Goal: Information Seeking & Learning: Find specific fact

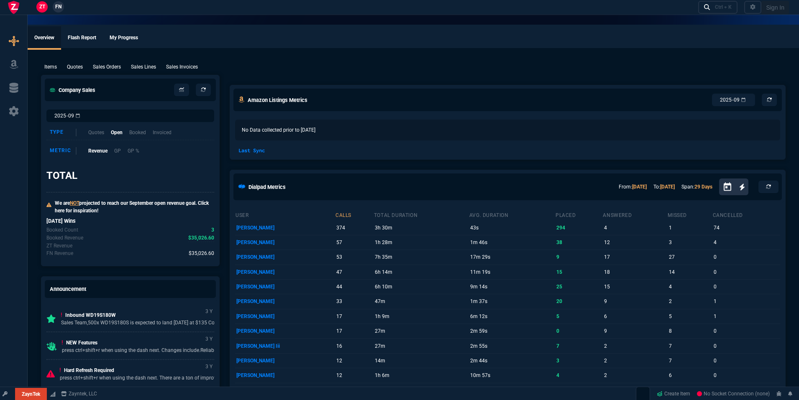
select select "18: totals"
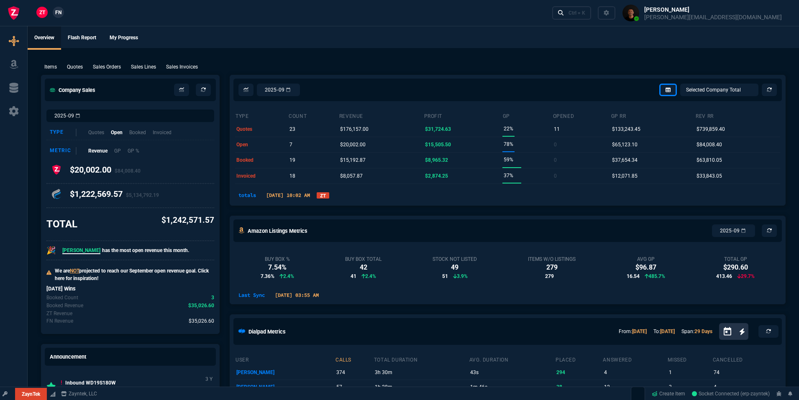
select select
click at [202, 323] on span "$35,026.60" at bounding box center [202, 321] width 26 height 8
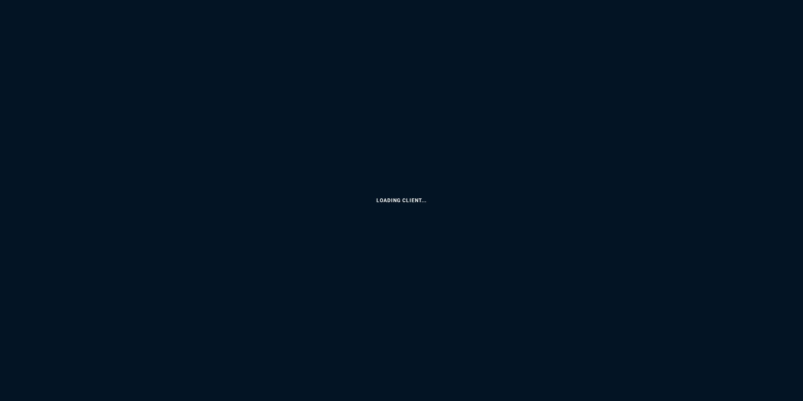
select select "18: totals"
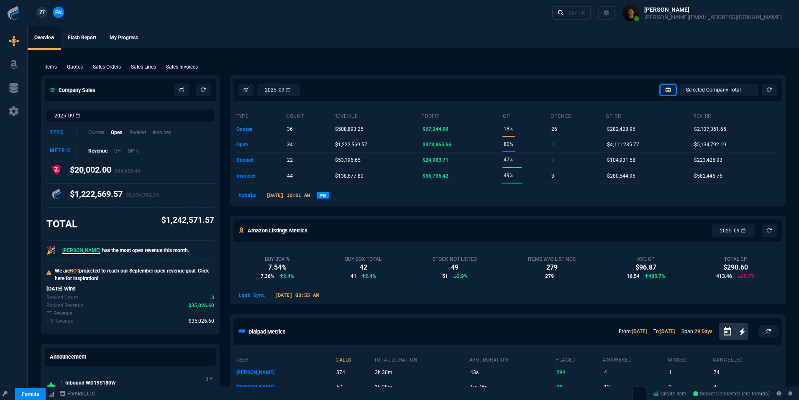
click at [203, 325] on span "$35,026.60" at bounding box center [202, 321] width 26 height 8
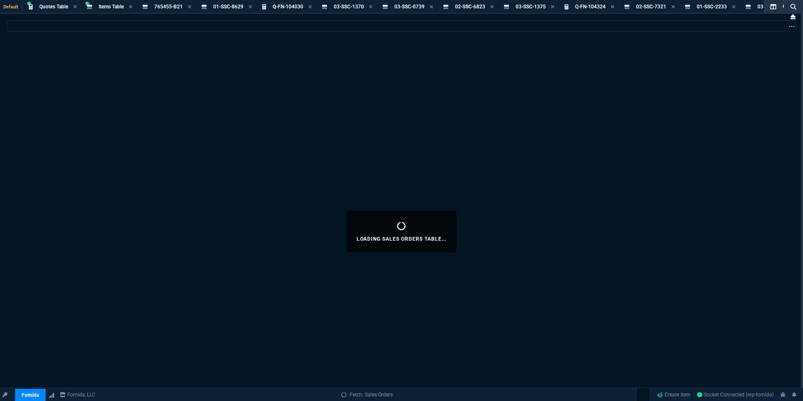
select select
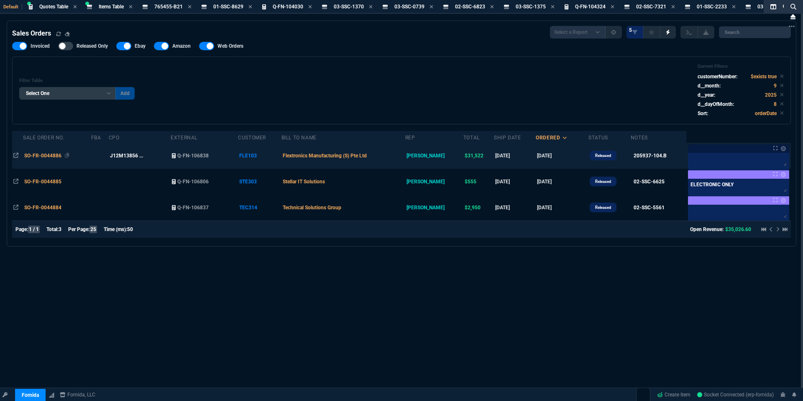
click at [60, 157] on span "SO-FR-0044886" at bounding box center [42, 156] width 37 height 6
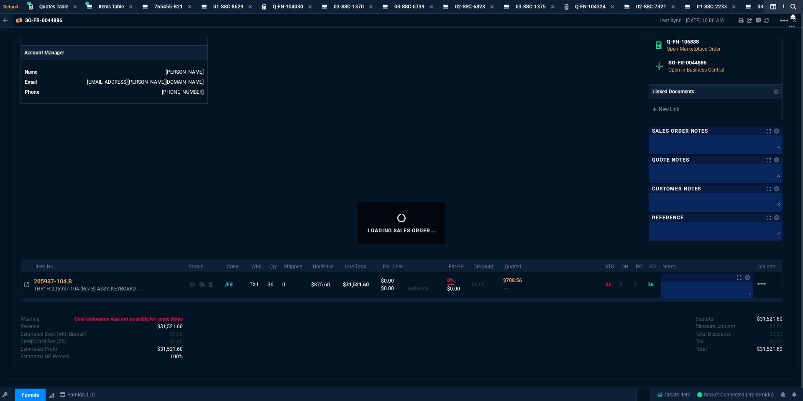
scroll to position [398, 0]
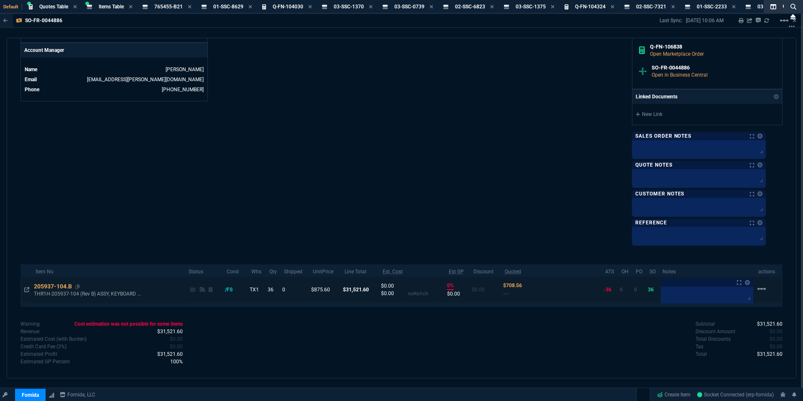
click at [49, 286] on div "205937-104.B" at bounding box center [57, 286] width 46 height 8
click at [57, 285] on div "205937-104.B" at bounding box center [57, 286] width 46 height 8
click at [79, 288] on icon at bounding box center [77, 286] width 5 height 5
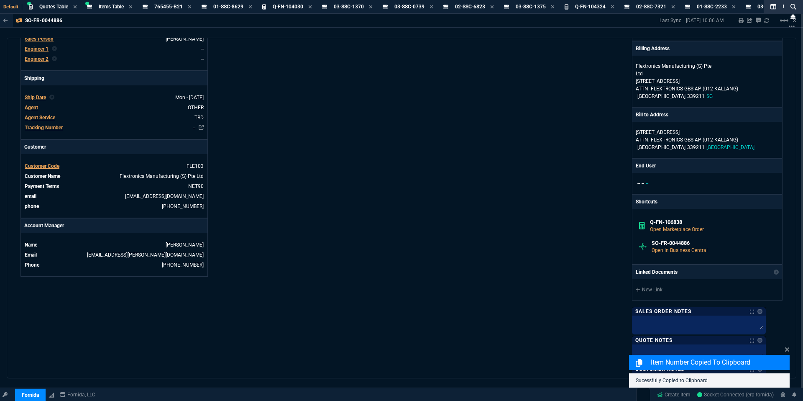
scroll to position [0, 0]
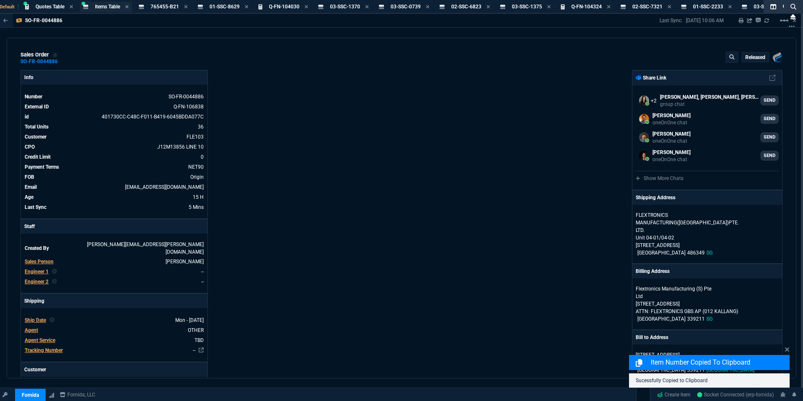
click at [107, 6] on span "Items Table" at bounding box center [107, 7] width 25 height 6
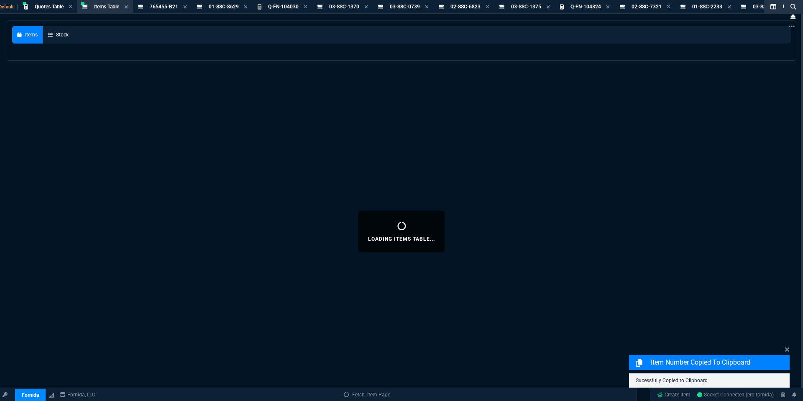
select select
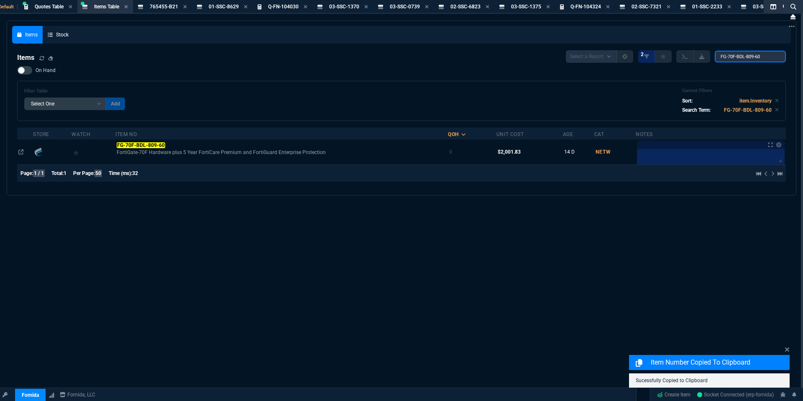
click at [768, 60] on input "FG-70F-BDL-809-60" at bounding box center [750, 57] width 71 height 12
paste input "205937-104.B"
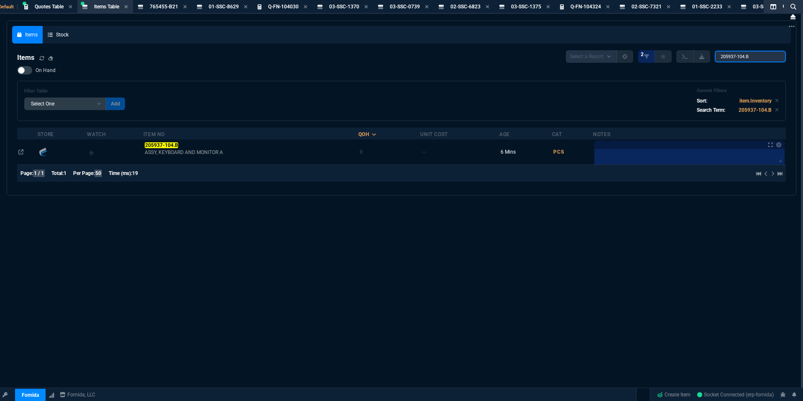
type input "205937-104.B"
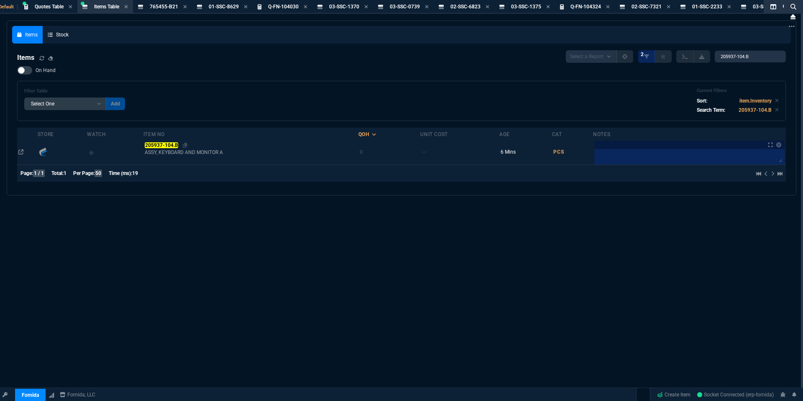
click at [148, 145] on mark "205937-104.B" at bounding box center [161, 145] width 33 height 6
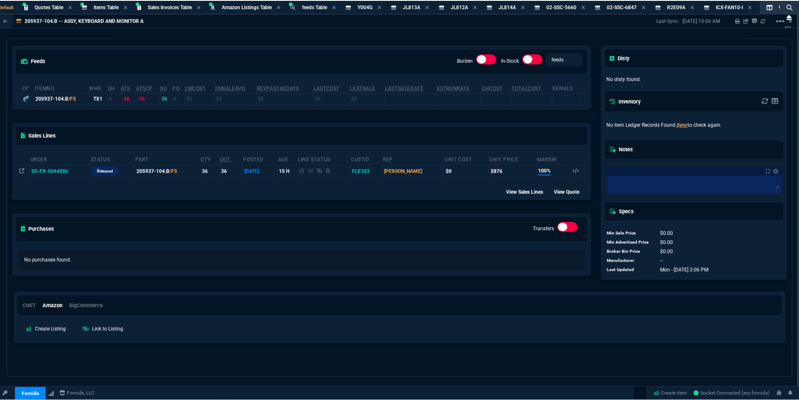
scroll to position [0, 0]
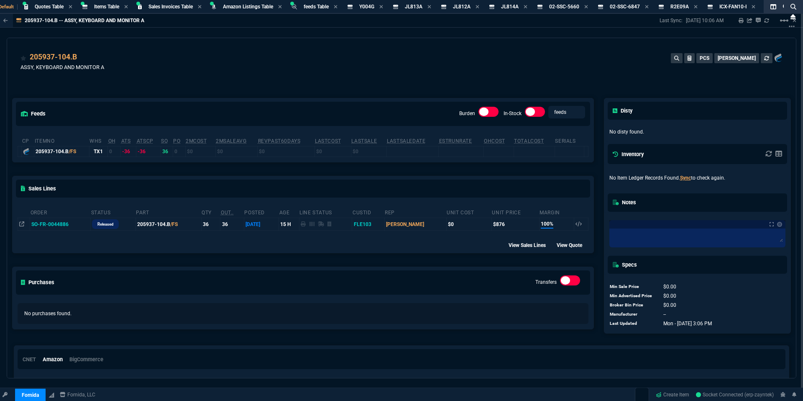
click at [145, 49] on div "205937-104.[PERSON_NAME], KEYBOARD AND MONITOR A PCS [PERSON_NAME]" at bounding box center [401, 63] width 789 height 50
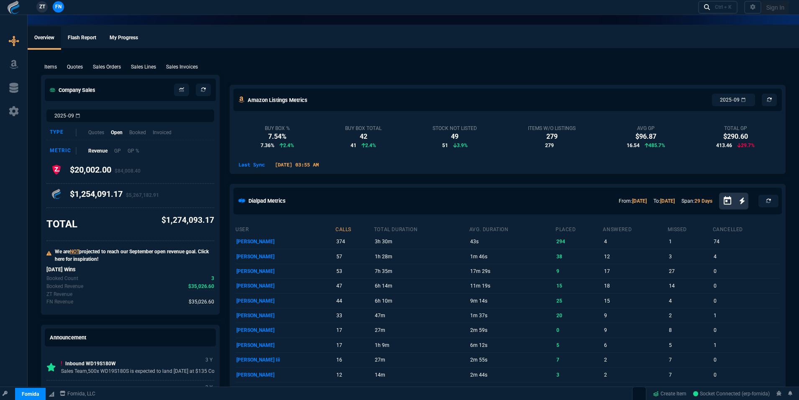
select select "18: totals"
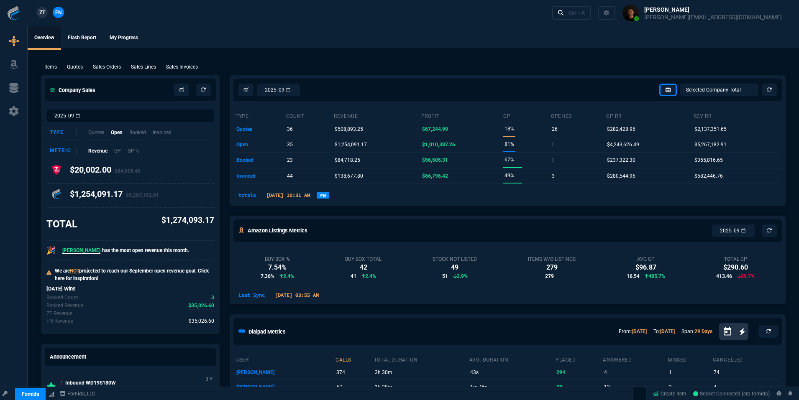
click at [329, 195] on link "FN" at bounding box center [323, 195] width 13 height 6
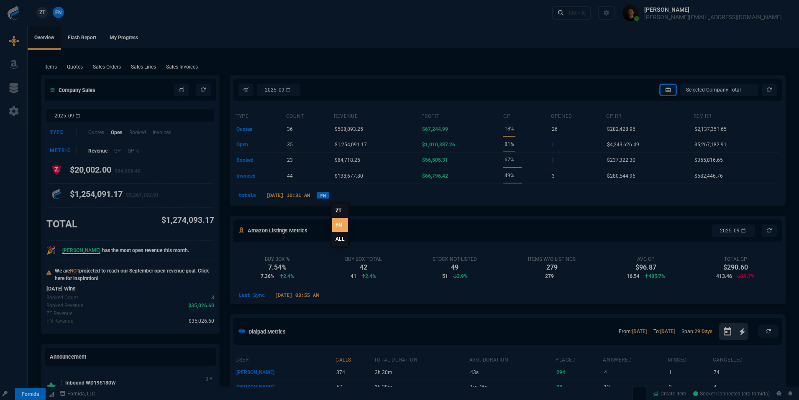
click at [338, 239] on link "ALL" at bounding box center [340, 239] width 16 height 14
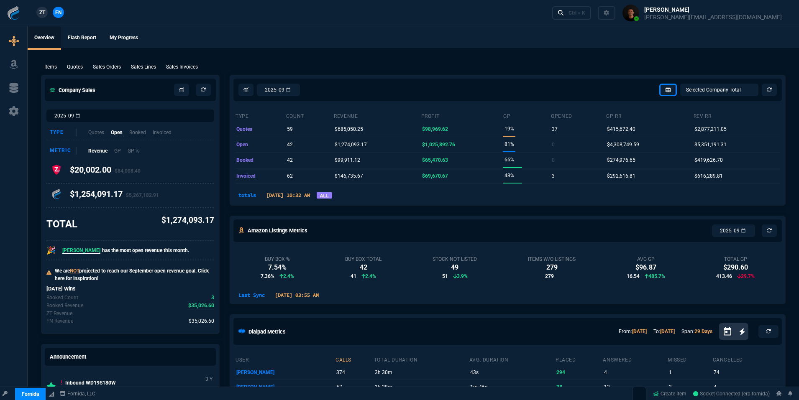
click at [243, 29] on ul "Overview Flash Report My Progress" at bounding box center [413, 37] width 771 height 22
click at [332, 197] on link "ALL" at bounding box center [324, 195] width 15 height 6
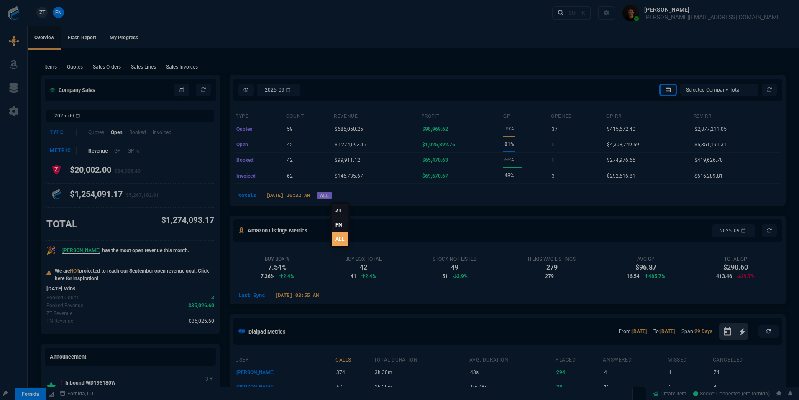
click at [339, 240] on link "ALL" at bounding box center [340, 239] width 16 height 14
